Goal: Information Seeking & Learning: Check status

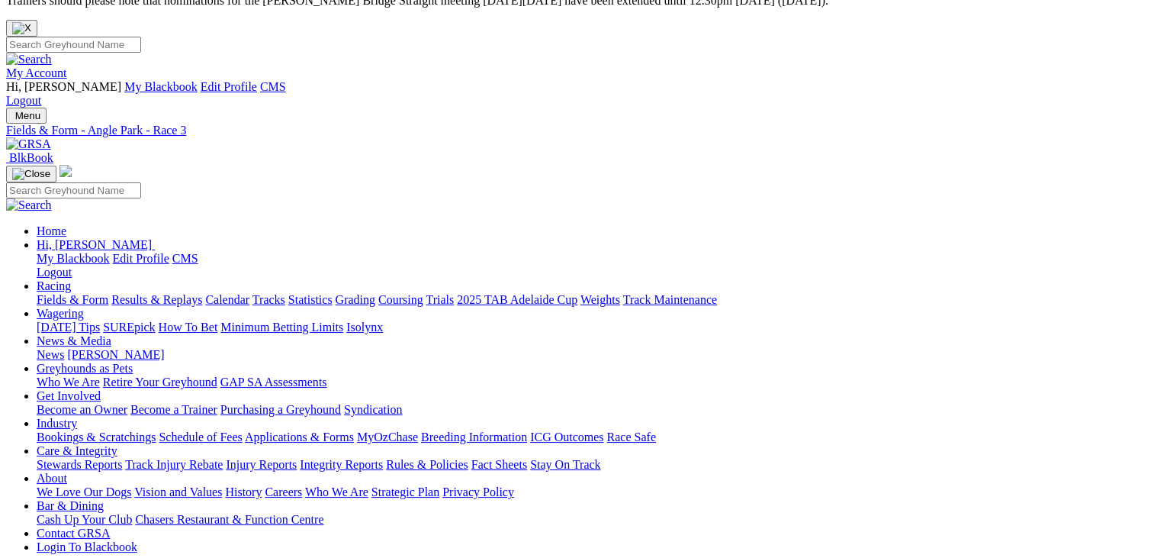
scroll to position [18, 0]
type input "Tuesday, 26 Aug 2025"
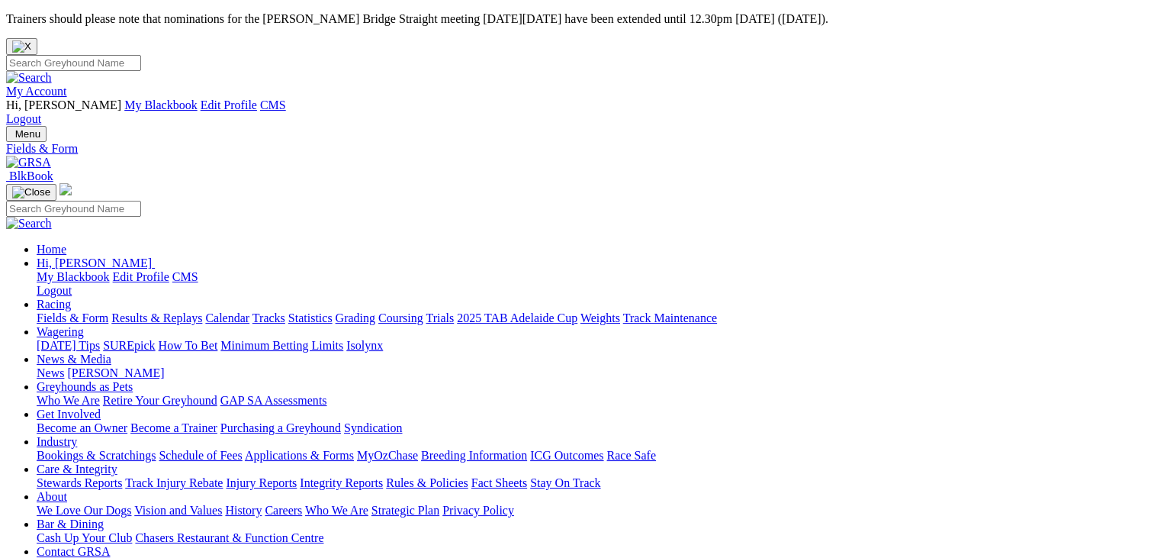
click at [51, 156] on img at bounding box center [28, 163] width 45 height 14
